Goal: Register for event/course

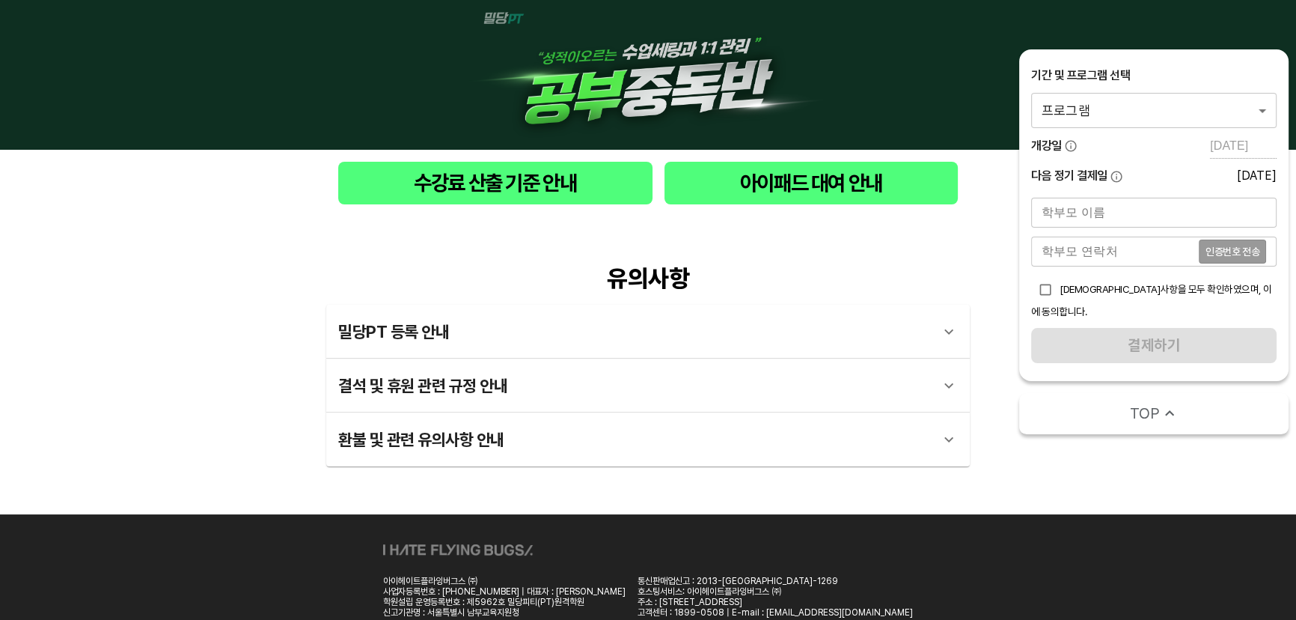
click at [1173, 109] on body "수강료 산출 기준 안내 아이패드 대여 안내 유의사항 밀당PT 등록 안내 1 - 1 . 신규등록 신규등록은 밀당PT 각 과목별 프로그램을 처음 …" at bounding box center [648, 338] width 1296 height 676
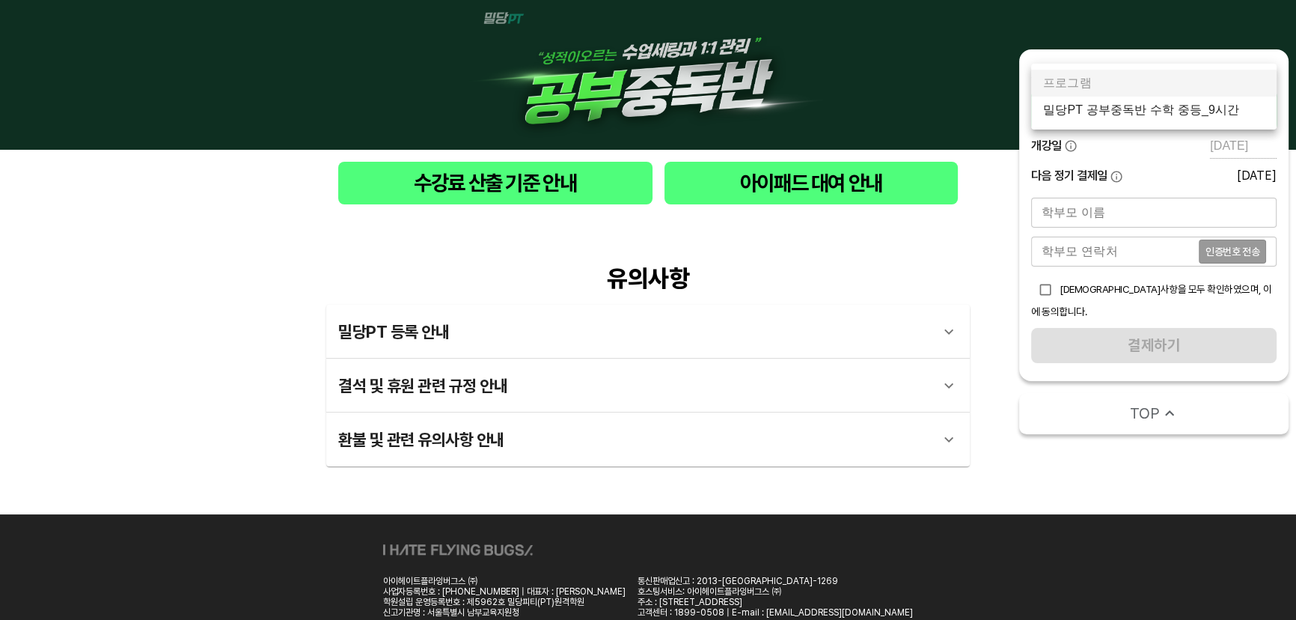
click at [1176, 111] on li "밀당PT 공부중독반 수학 중등_9시간" at bounding box center [1153, 110] width 245 height 27
click at [1163, 106] on body "수강료 산출 기준 안내 아이패드 대여 안내 유의사항 밀당PT 등록 안내 1 - 1 . 신규등록 신규등록은 밀당PT 각 과목별 프로그램을 처음 …" at bounding box center [648, 338] width 1296 height 676
click at [1173, 109] on li "밀당PT 공부중독반 수학 중등_9시간" at bounding box center [1153, 110] width 245 height 27
